Goal: Information Seeking & Learning: Find specific fact

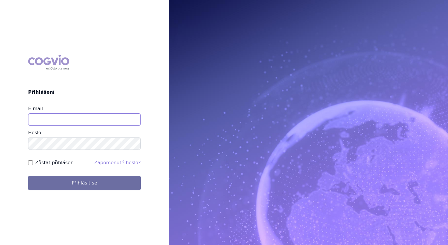
click at [68, 125] on input "E-mail" at bounding box center [84, 119] width 113 height 12
type input "balint.pasztor@lilly.com"
click at [28, 175] on button "Přihlásit se" at bounding box center [84, 182] width 113 height 15
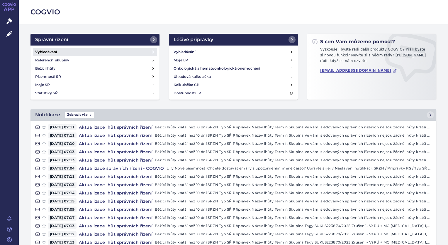
click at [76, 53] on link "Vyhledávání" at bounding box center [95, 52] width 124 height 8
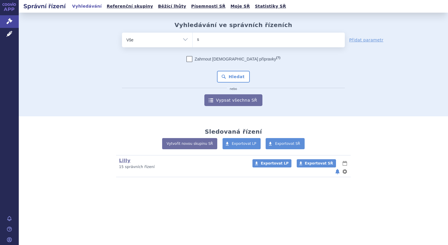
click at [212, 37] on ul "s" at bounding box center [269, 39] width 152 height 12
type input "s"
click at [193, 37] on select "s" at bounding box center [192, 39] width 0 height 15
select select "s"
type input "ky"
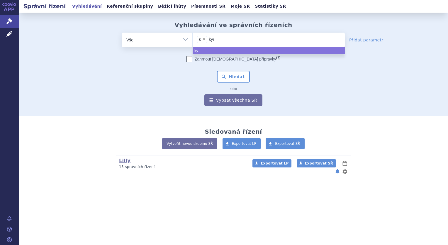
type input "kyri"
type input "kyriz"
type input "kyrizi"
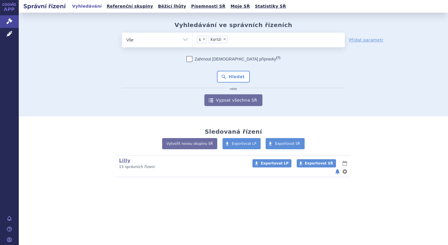
click at [223, 39] on span "×" at bounding box center [225, 39] width 4 height 4
click at [193, 39] on select "s kyrizi" at bounding box center [192, 39] width 0 height 15
click at [205, 38] on span "×" at bounding box center [204, 39] width 4 height 4
click at [193, 38] on select "s kyrizi" at bounding box center [192, 39] width 0 height 15
select select
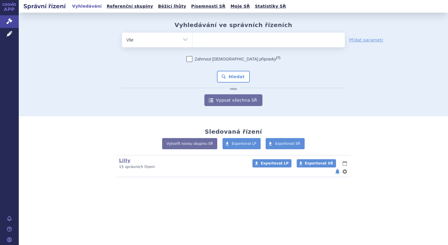
type input "s"
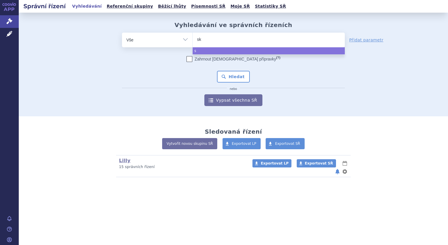
type input "sky"
type input "skyr"
type input "skyri"
type input "skyrizi"
select select "skyrizi"
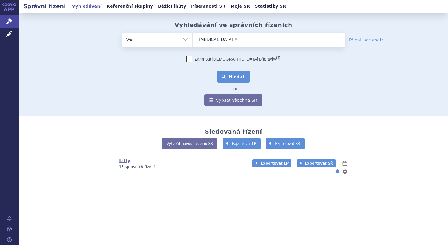
click at [242, 78] on button "Hledat" at bounding box center [233, 77] width 33 height 12
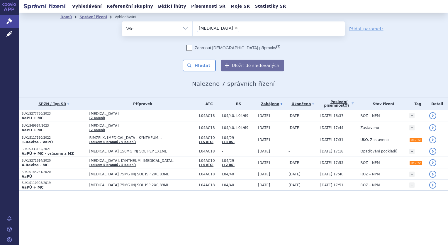
click at [235, 28] on span "×" at bounding box center [237, 28] width 4 height 4
click at [193, 28] on select "skyrizi" at bounding box center [192, 28] width 0 height 15
select select
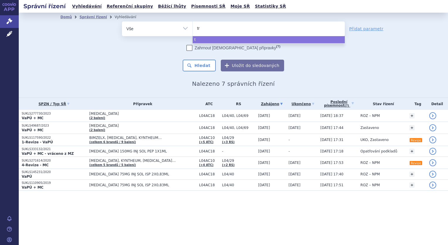
type input "tre"
type input "trem"
type input "tremf"
type input "[MEDICAL_DATA]"
select select "[MEDICAL_DATA]"
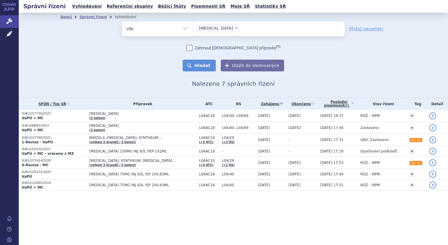
click at [208, 65] on button "Hledat" at bounding box center [199, 66] width 33 height 12
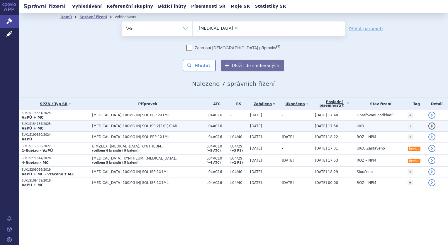
click at [247, 125] on td "[DATE]" at bounding box center [263, 126] width 32 height 11
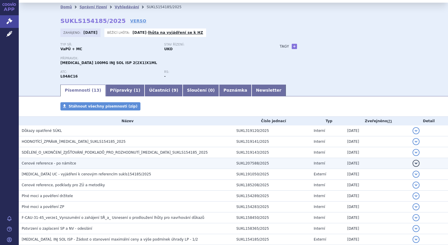
scroll to position [6, 0]
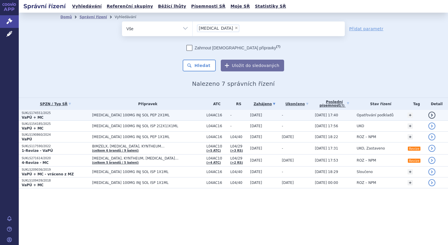
click at [90, 116] on td "TREMFYA 100MG INJ SOL PEP 2X1ML" at bounding box center [146, 115] width 114 height 11
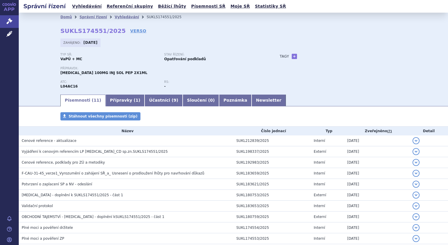
scroll to position [45, 0]
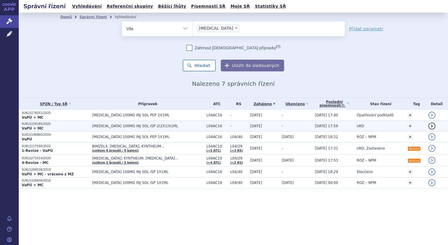
click at [69, 123] on p "SUKLS154185/2025" at bounding box center [55, 124] width 67 height 4
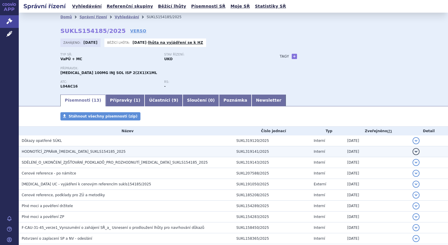
click at [99, 155] on td "HODNOTÍCÍ_ZPRÁVA_[MEDICAL_DATA]_SUKLS154185_2025" at bounding box center [126, 151] width 215 height 11
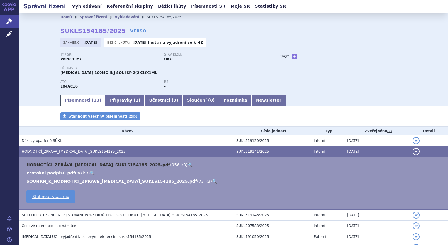
click at [109, 167] on link "HODNOTÍCÍ_ZPRÁVA_[MEDICAL_DATA]_SUKLS154185_2025.pdf" at bounding box center [98, 164] width 144 height 5
